Goal: Download file/media

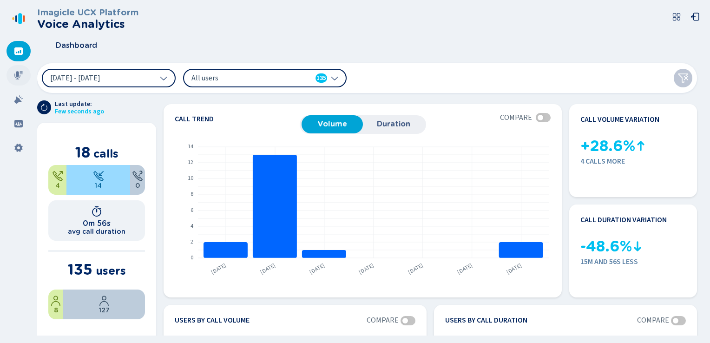
click at [22, 76] on icon at bounding box center [18, 75] width 9 height 9
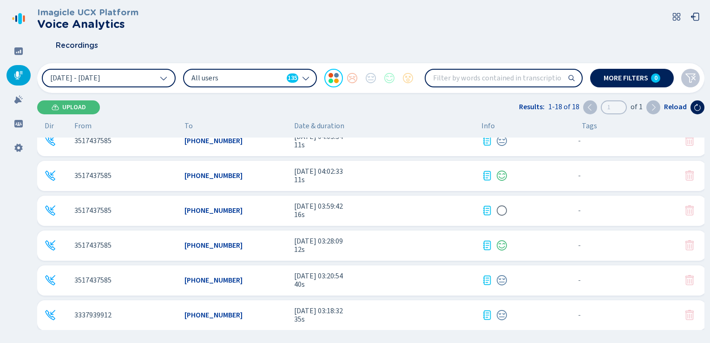
scroll to position [404, 0]
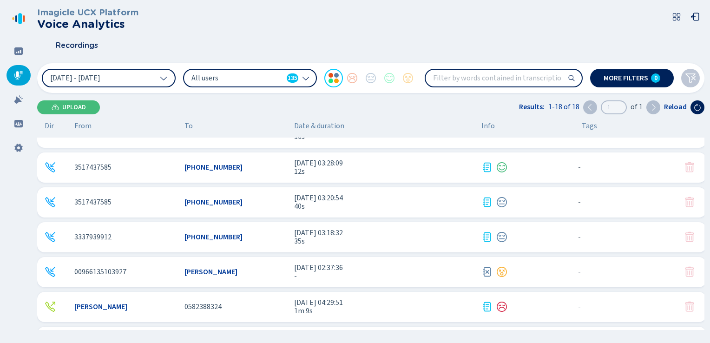
click at [239, 82] on span "All users" at bounding box center [238, 78] width 92 height 10
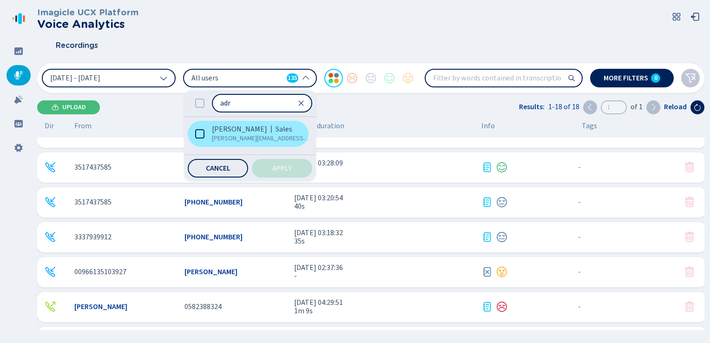
type input "adr"
click at [201, 129] on icon at bounding box center [199, 133] width 9 height 9
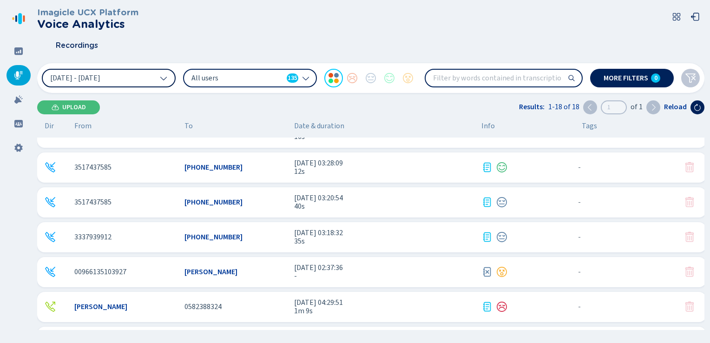
click at [173, 77] on button "[DATE] - [DATE]" at bounding box center [109, 78] width 134 height 19
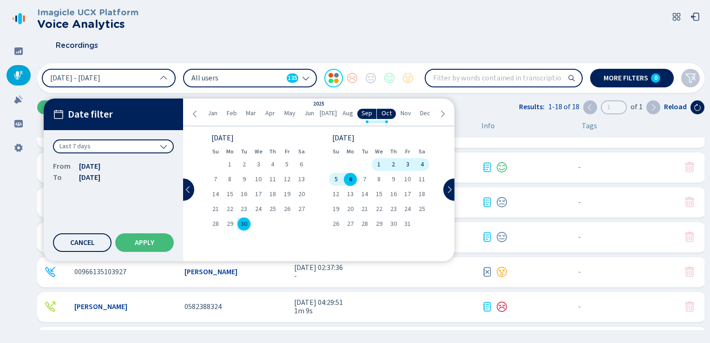
click at [143, 147] on div "Last 7 days" at bounding box center [113, 146] width 121 height 14
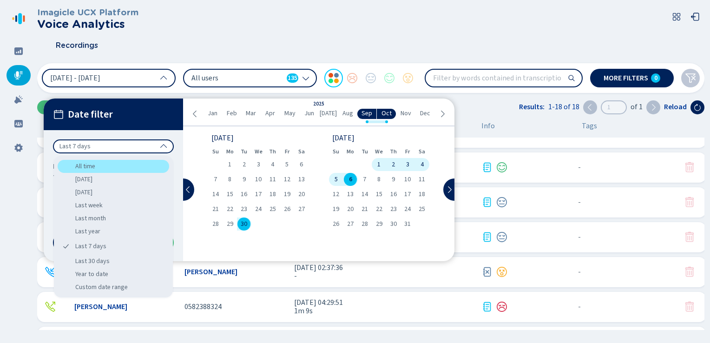
click at [106, 164] on div "All time" at bounding box center [114, 166] width 112 height 13
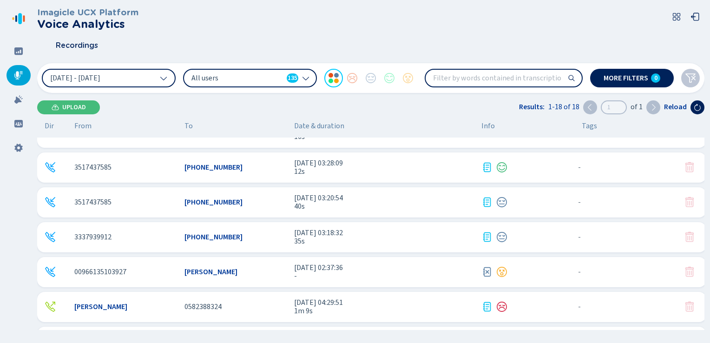
click at [238, 78] on span "All users" at bounding box center [238, 78] width 92 height 10
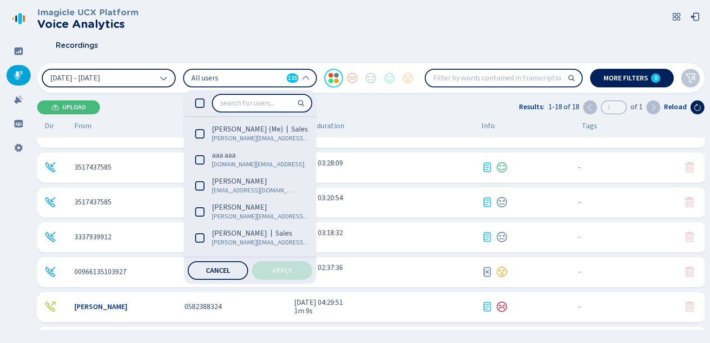
click at [100, 80] on span "[DATE] - [DATE]" at bounding box center [75, 77] width 50 height 7
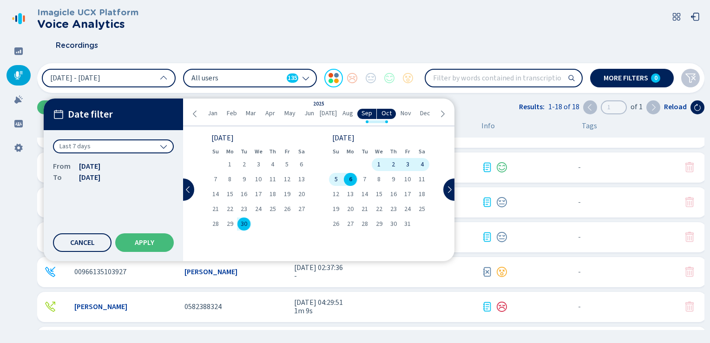
click at [85, 142] on span "Last 7 days" at bounding box center [75, 146] width 31 height 9
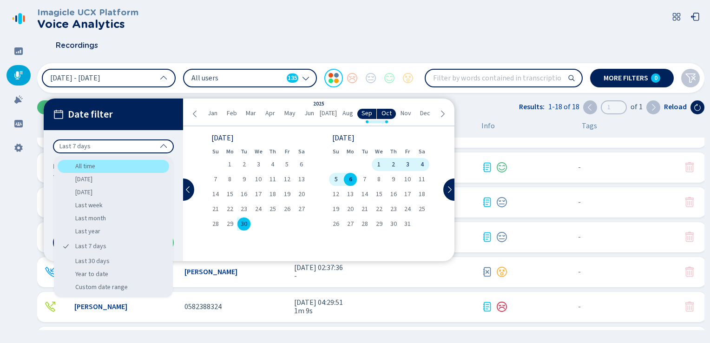
click at [78, 171] on div "All time" at bounding box center [114, 166] width 112 height 13
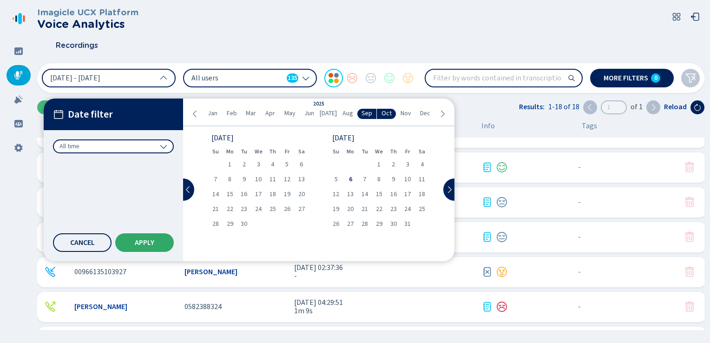
click at [136, 249] on button "Apply" at bounding box center [144, 242] width 59 height 19
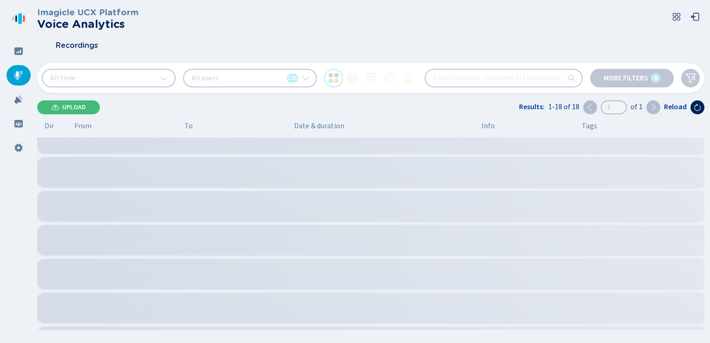
scroll to position [116, 0]
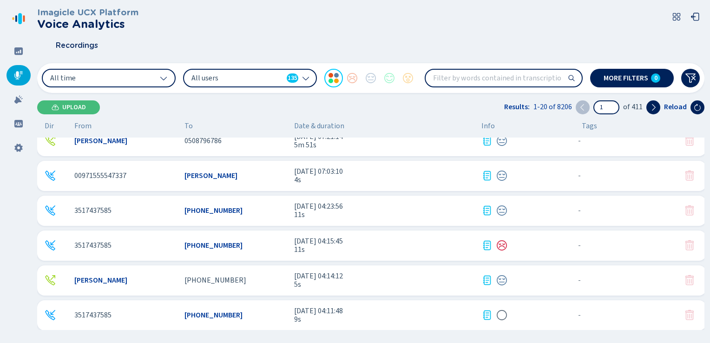
click at [228, 74] on span "All users" at bounding box center [238, 78] width 92 height 10
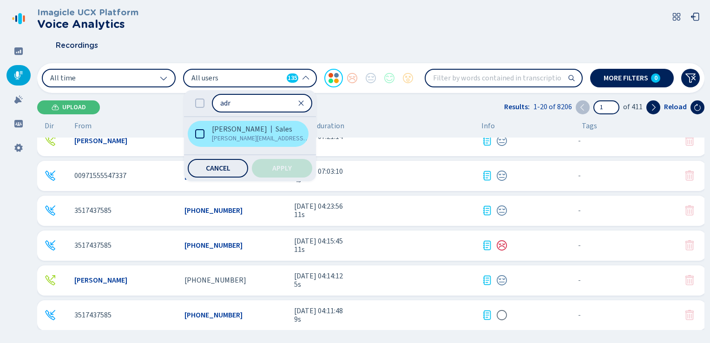
type input "adr"
click at [200, 131] on icon at bounding box center [199, 133] width 9 height 9
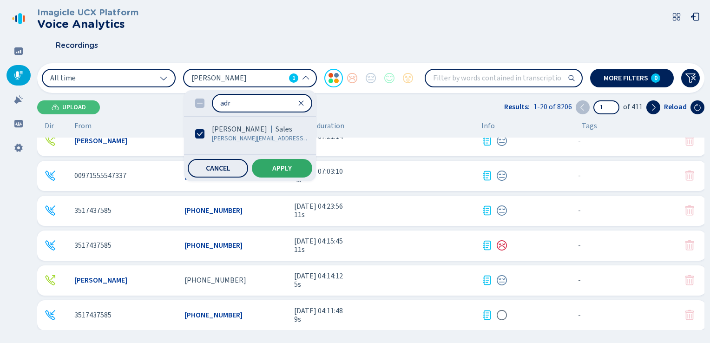
click at [279, 165] on span "Apply" at bounding box center [282, 168] width 20 height 7
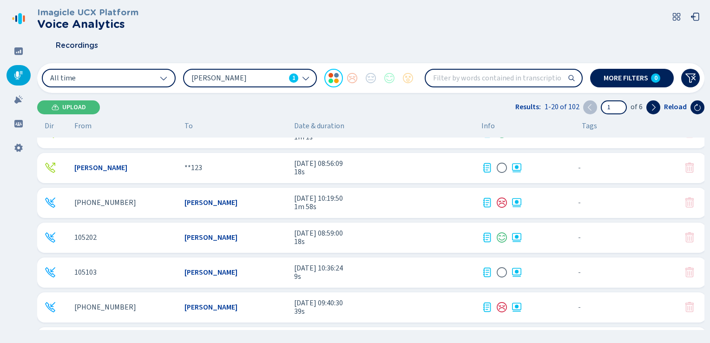
scroll to position [333, 0]
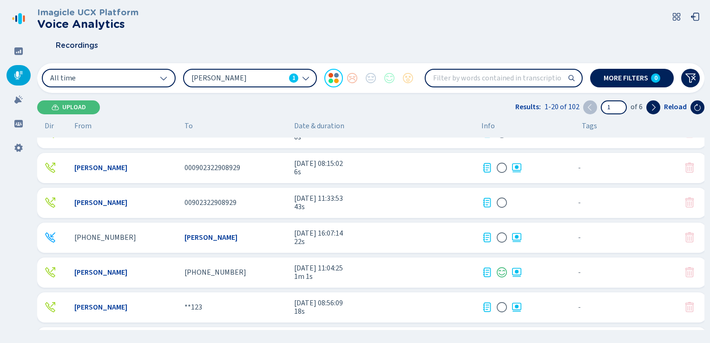
click at [549, 236] on div at bounding box center [525, 237] width 86 height 11
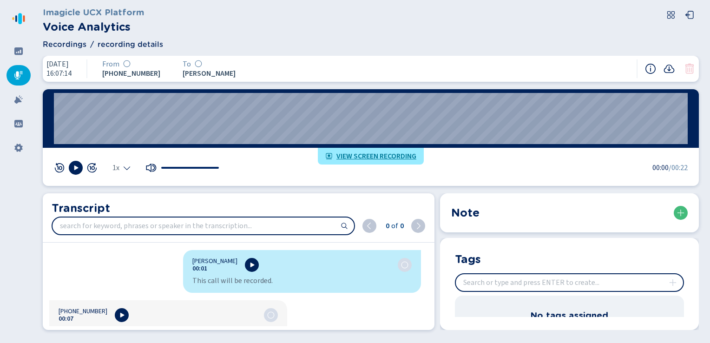
click at [663, 68] on div at bounding box center [660, 68] width 30 height 11
click at [666, 68] on icon at bounding box center [669, 68] width 11 height 11
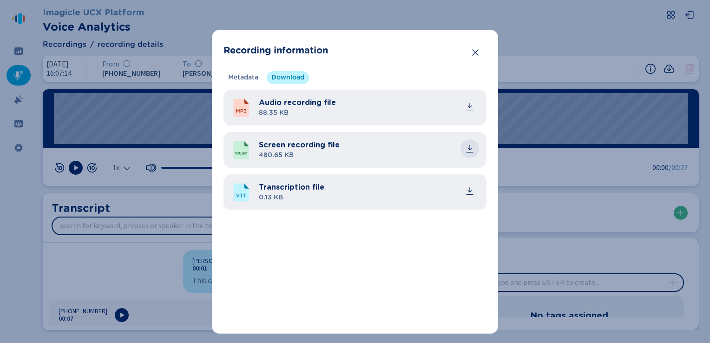
click at [470, 149] on icon "common.download" at bounding box center [469, 148] width 9 height 9
drag, startPoint x: 472, startPoint y: 53, endPoint x: 481, endPoint y: 51, distance: 8.6
click at [472, 53] on icon "Close" at bounding box center [475, 52] width 9 height 9
